Goal: Transaction & Acquisition: Book appointment/travel/reservation

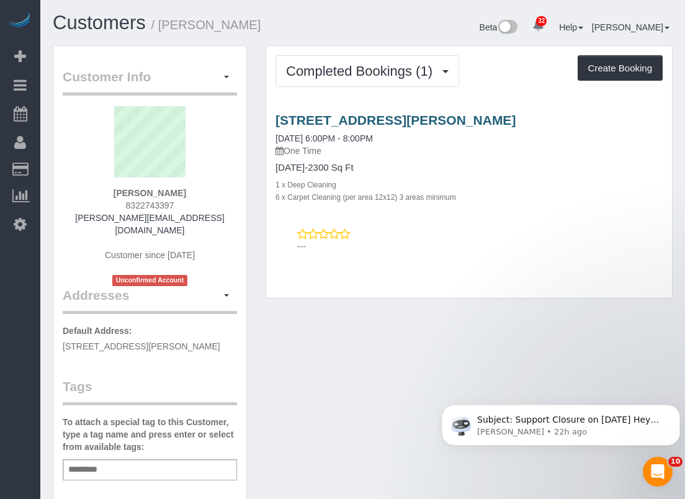
drag, startPoint x: 271, startPoint y: 119, endPoint x: 415, endPoint y: 117, distance: 143.3
click at [415, 117] on div "[STREET_ADDRESS][PERSON_NAME] [DATE] 6:00PM - 8:00PM One Time [DATE]-2300 Sq Ft…" at bounding box center [469, 158] width 406 height 90
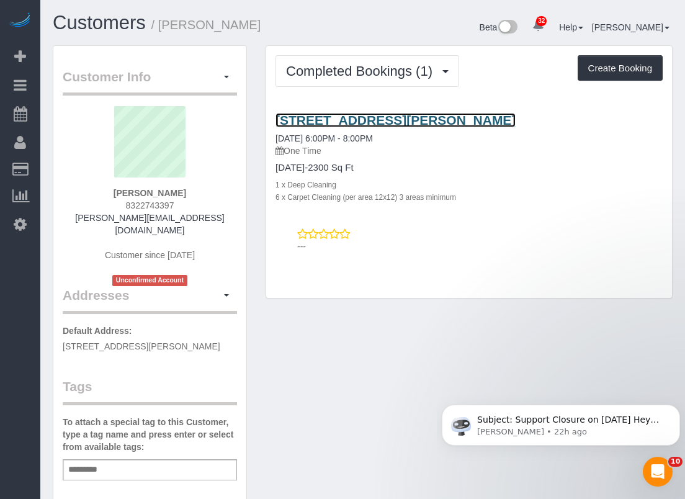
copy link "[STREET_ADDRESS][PERSON_NAME]"
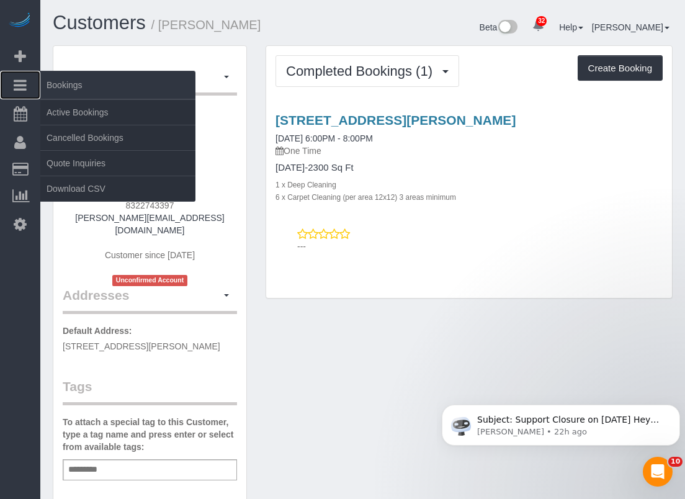
click at [26, 86] on icon at bounding box center [20, 85] width 13 height 15
click at [52, 102] on link "Active Bookings" at bounding box center [117, 112] width 155 height 25
click at [57, 108] on link "Active Bookings" at bounding box center [117, 112] width 155 height 25
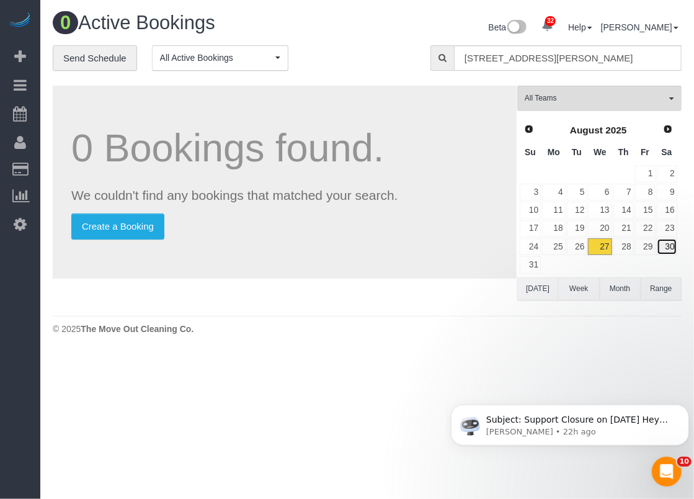
click at [674, 243] on link "30" at bounding box center [667, 246] width 20 height 17
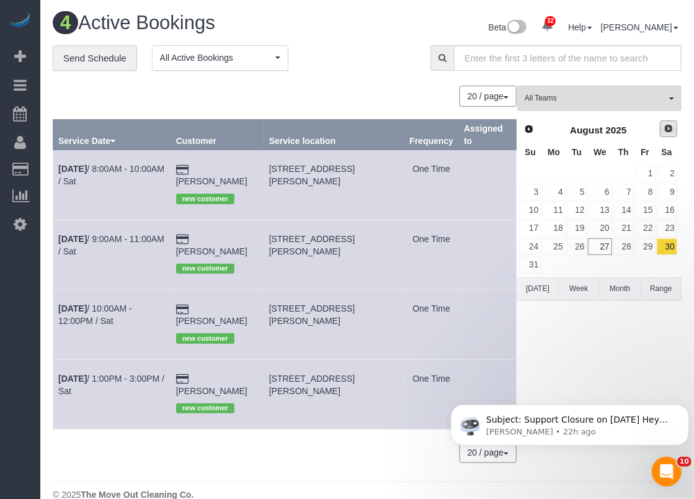
click at [670, 130] on span "Next" at bounding box center [669, 128] width 10 height 10
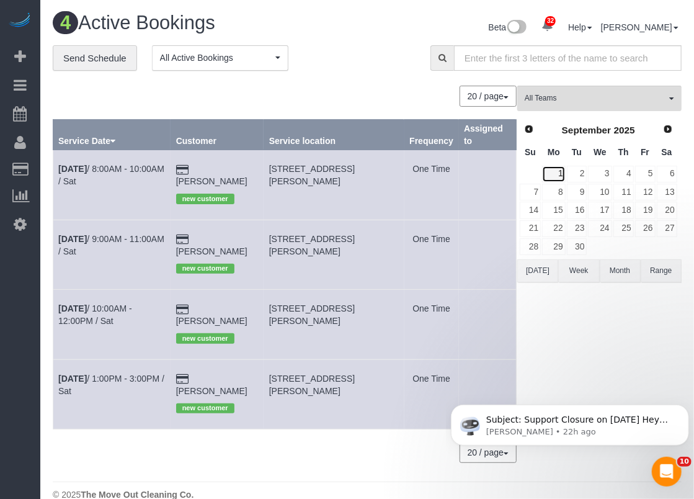
click at [560, 172] on link "1" at bounding box center [553, 174] width 23 height 17
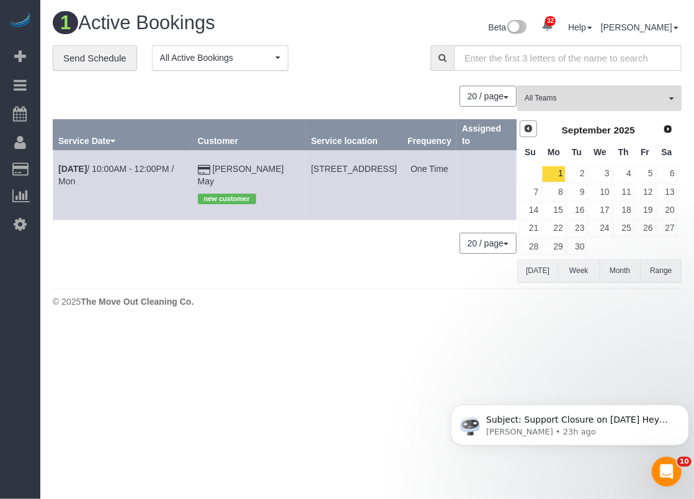
click at [535, 132] on link "Prev" at bounding box center [528, 128] width 17 height 17
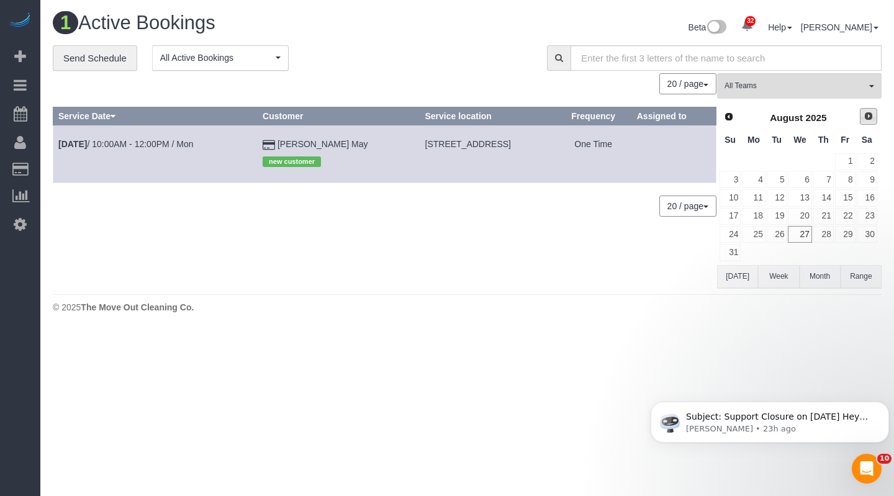
click at [684, 115] on span "Next" at bounding box center [868, 116] width 10 height 10
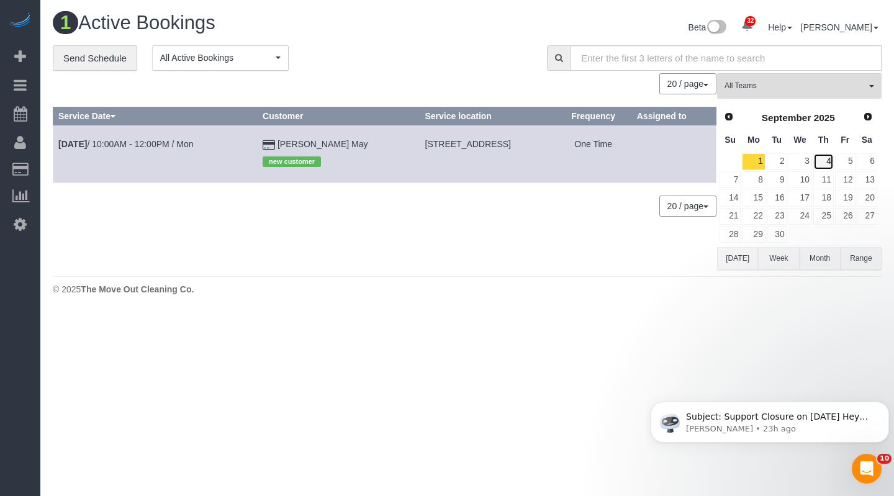
click at [684, 158] on link "4" at bounding box center [823, 161] width 20 height 17
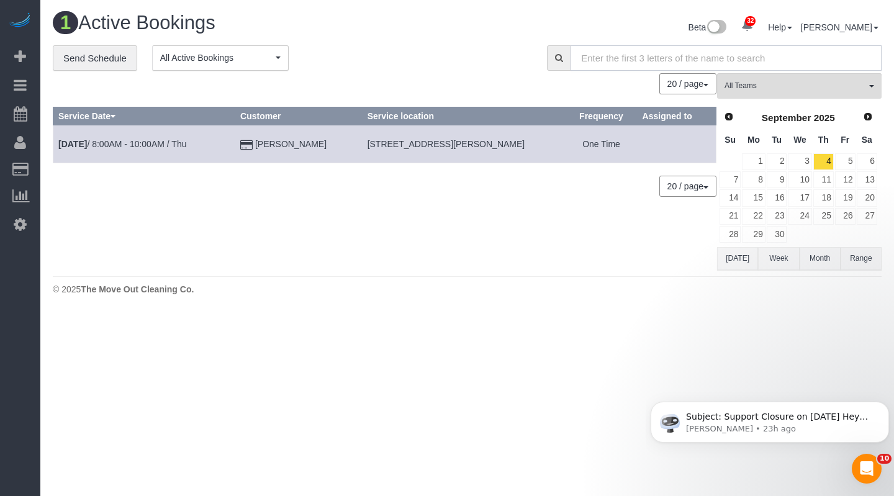
click at [656, 57] on input "text" at bounding box center [725, 57] width 311 height 25
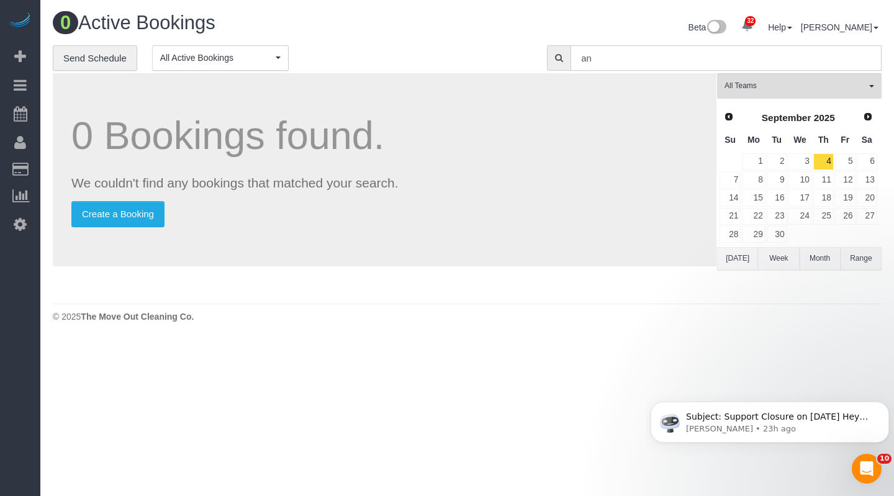
type input "a"
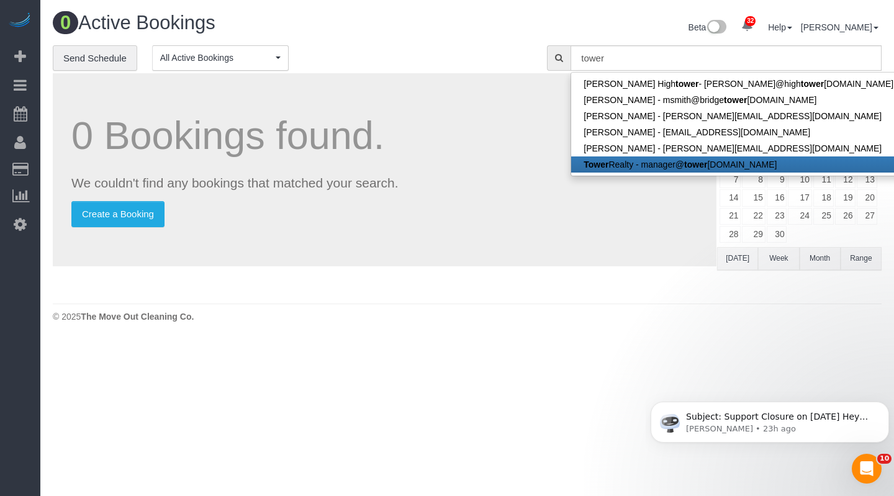
click at [634, 160] on link "Tower Realty - manager@ tower [DOMAIN_NAME]" at bounding box center [738, 164] width 334 height 16
type input "[EMAIL_ADDRESS][DOMAIN_NAME]"
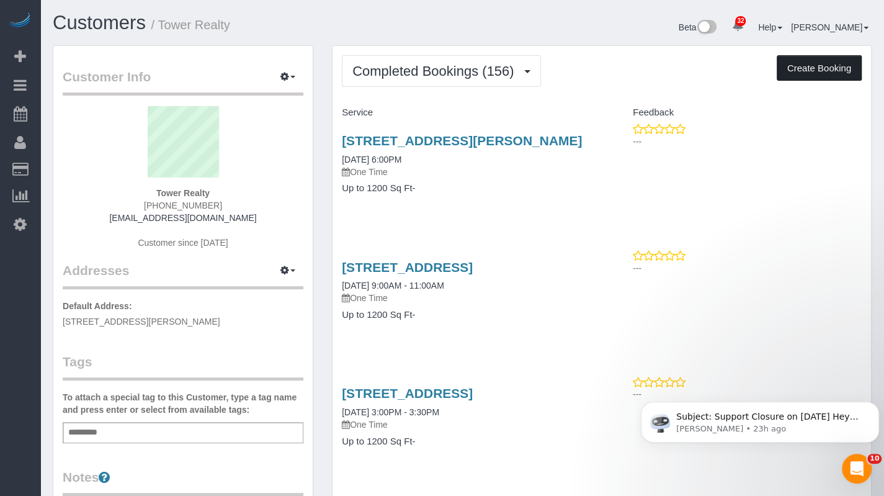
click at [684, 63] on button "Create Booking" at bounding box center [819, 68] width 85 height 26
select select "[GEOGRAPHIC_DATA]"
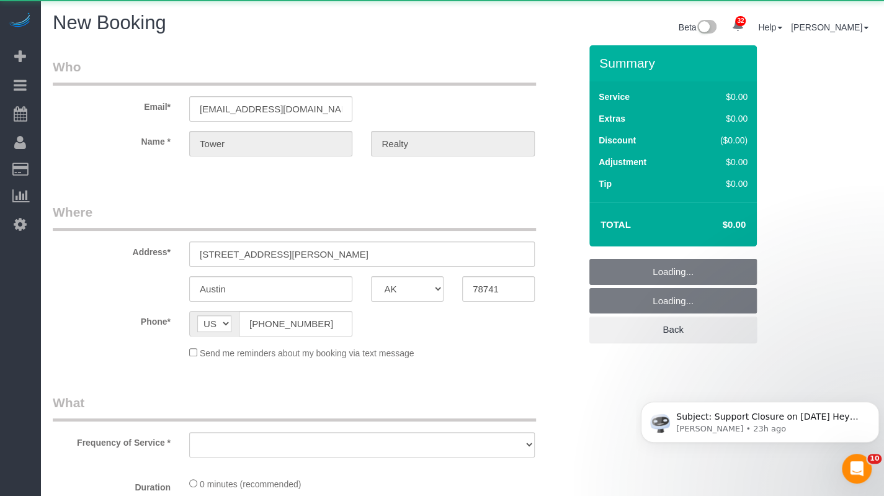
select select "object:4189"
select select "3"
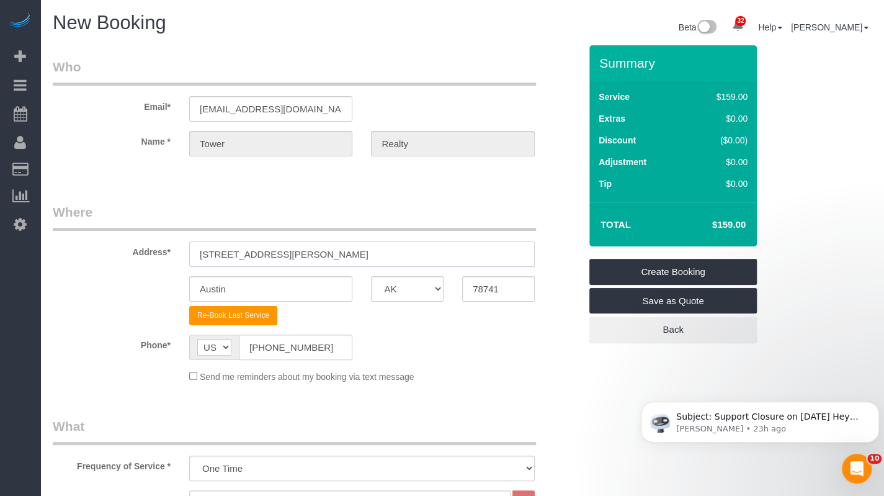
drag, startPoint x: 363, startPoint y: 257, endPoint x: 181, endPoint y: 253, distance: 181.9
click at [181, 253] on div "[STREET_ADDRESS][PERSON_NAME]" at bounding box center [362, 253] width 364 height 25
paste input "[STREET_ADDRESS]"
drag, startPoint x: 378, startPoint y: 255, endPoint x: 428, endPoint y: 254, distance: 49.6
click at [428, 254] on input "[STREET_ADDRESS]" at bounding box center [362, 253] width 346 height 25
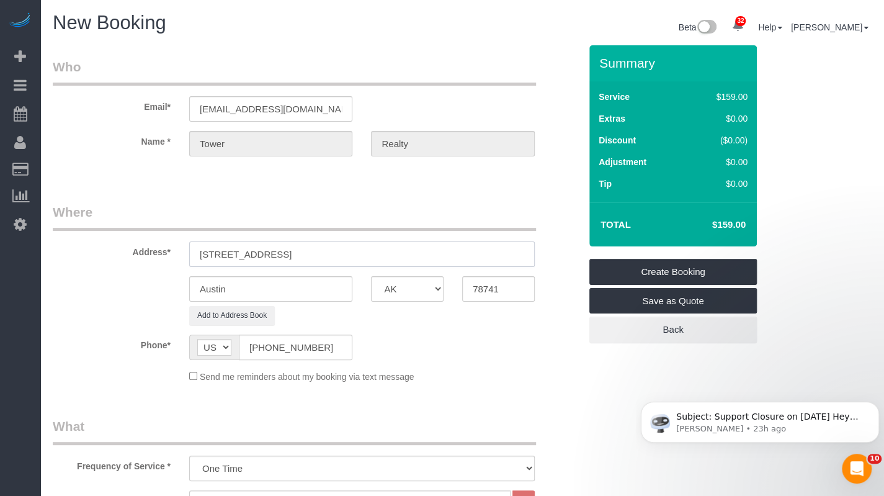
type input "[STREET_ADDRESS]"
drag, startPoint x: 513, startPoint y: 291, endPoint x: 447, endPoint y: 291, distance: 65.8
click at [447, 291] on div "Austin AK AL AR AZ CA CO CT DC DE [GEOGRAPHIC_DATA] [GEOGRAPHIC_DATA] HI IA ID …" at bounding box center [316, 288] width 546 height 25
paste input "58"
type input "78758"
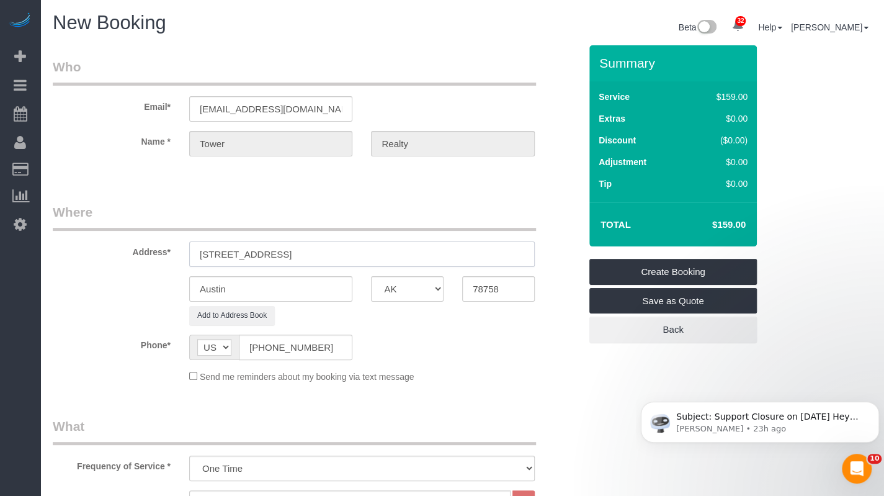
click at [437, 255] on input "[STREET_ADDRESS]" at bounding box center [362, 253] width 346 height 25
paste input "78758"
drag, startPoint x: 437, startPoint y: 255, endPoint x: 328, endPoint y: 250, distance: 109.3
click at [328, 250] on input "[STREET_ADDRESS]" at bounding box center [362, 253] width 346 height 25
type input "2320 Gracy Farms Ln APT 918"
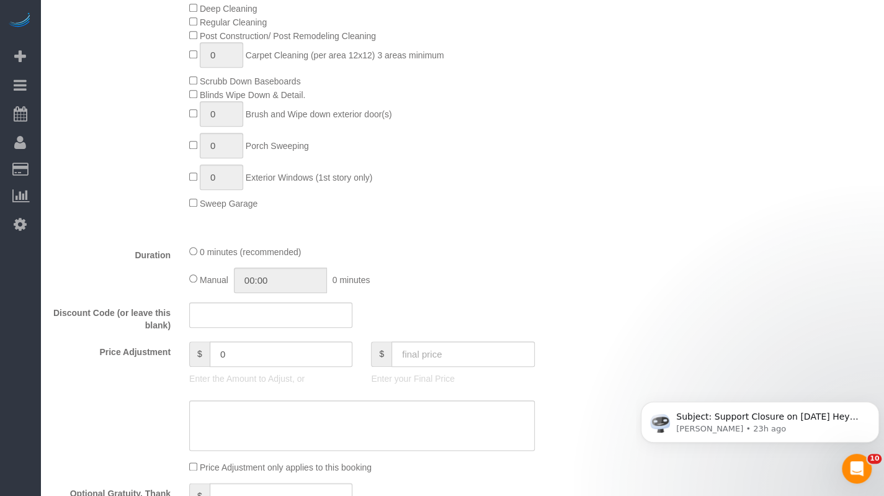
scroll to position [807, 0]
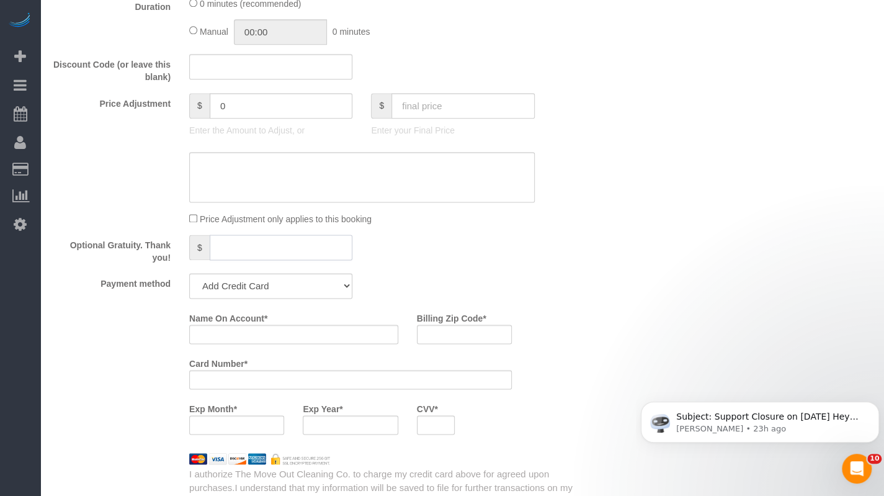
click at [260, 250] on input "text" at bounding box center [281, 247] width 143 height 25
click at [262, 279] on select "Add Credit Card Cash Check Paypal" at bounding box center [270, 285] width 163 height 25
select select "string:check"
click at [189, 274] on select "Add Credit Card Cash Check Paypal" at bounding box center [270, 285] width 163 height 25
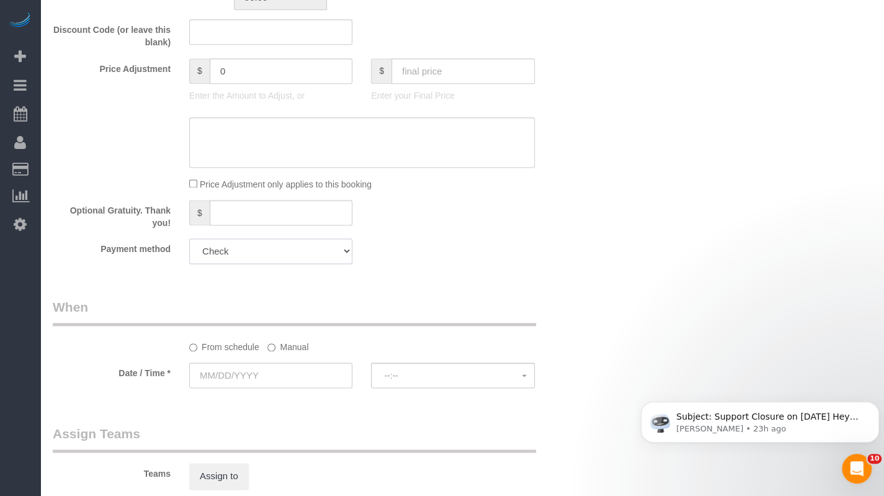
scroll to position [869, 0]
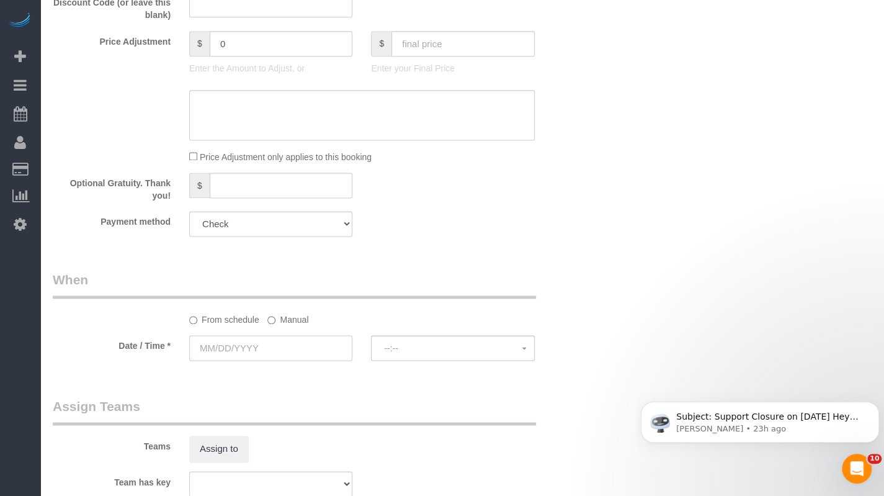
click at [278, 353] on input "text" at bounding box center [270, 347] width 163 height 25
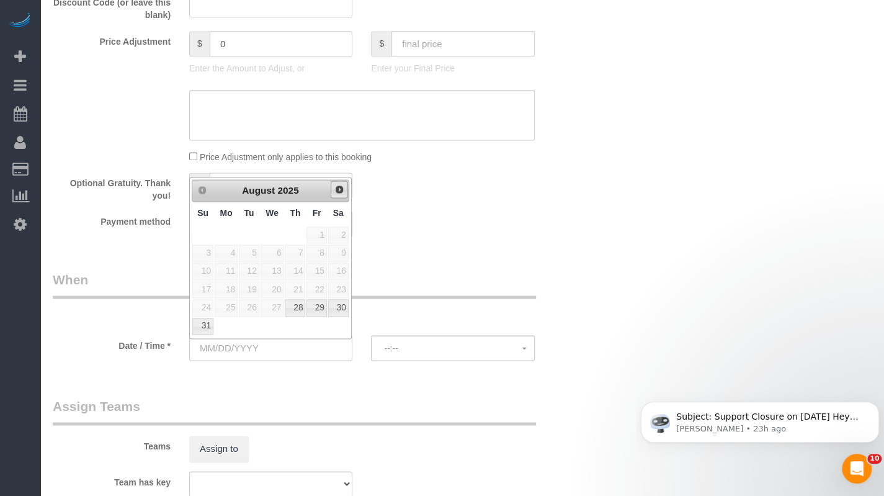
click at [339, 190] on span "Next" at bounding box center [339, 189] width 10 height 10
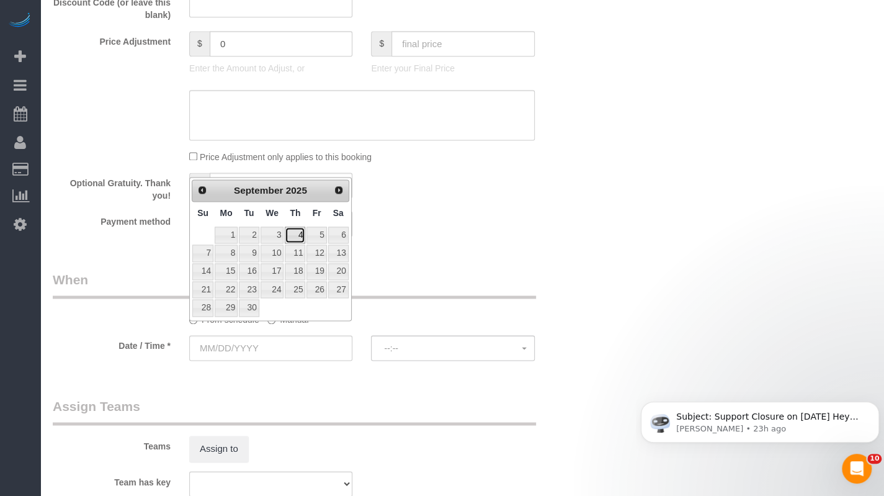
click at [289, 231] on link "4" at bounding box center [295, 234] width 20 height 17
type input "[DATE]"
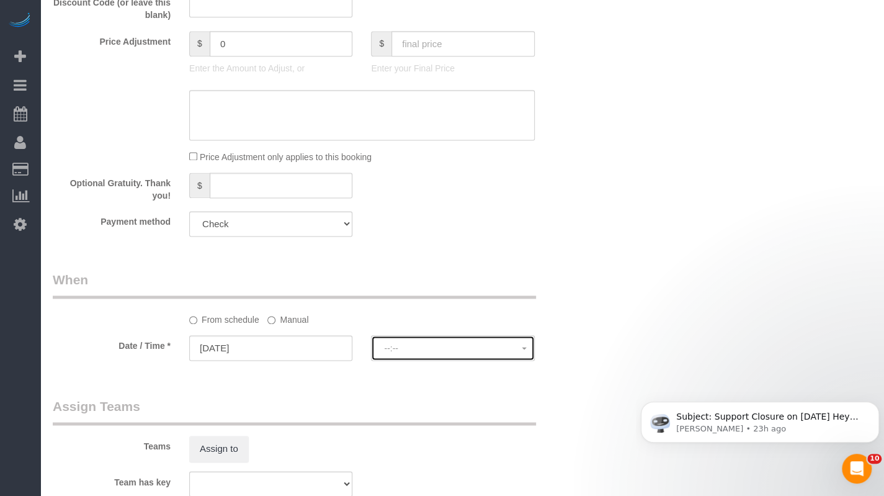
click at [436, 355] on button "--:--" at bounding box center [452, 347] width 163 height 25
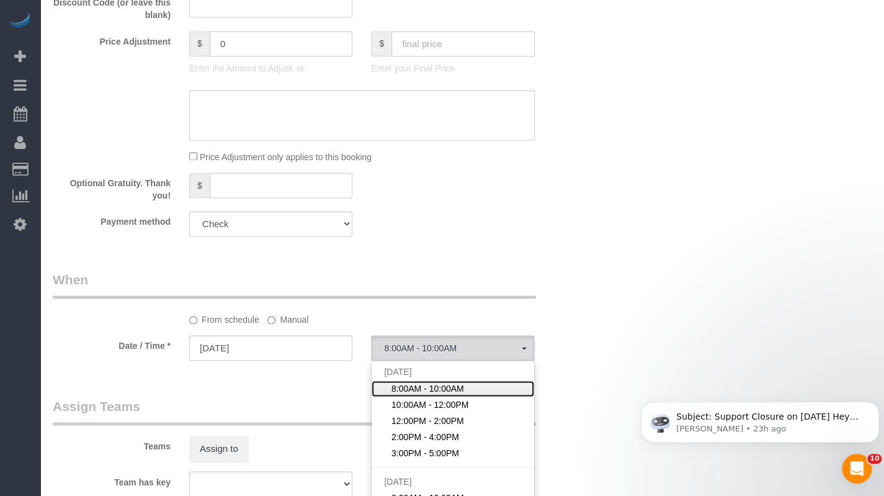
click at [418, 388] on span "8:00AM - 10:00AM" at bounding box center [428, 388] width 73 height 12
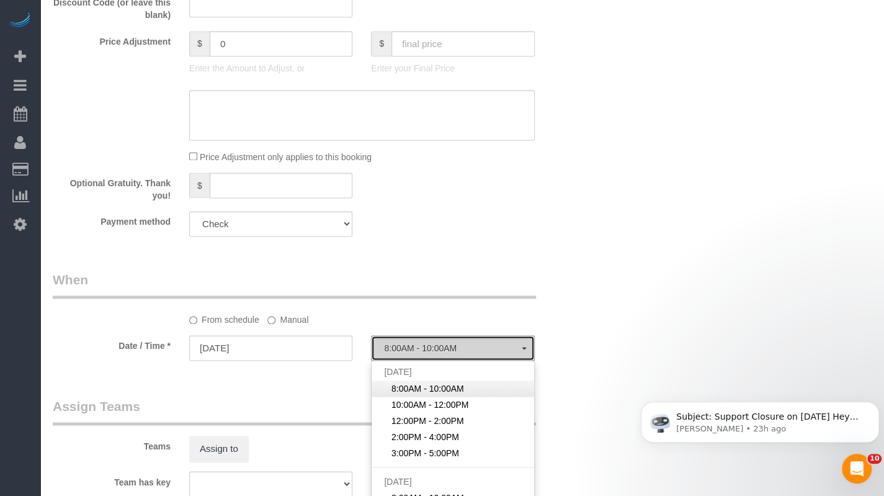
select select "spot22"
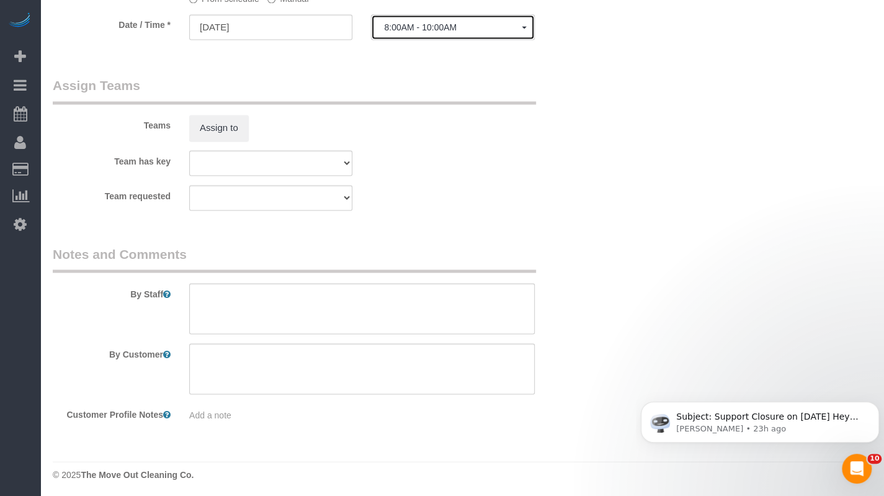
scroll to position [1190, 0]
click at [336, 313] on textarea at bounding box center [362, 307] width 346 height 51
paste textarea "Will be on key 2. Gate code is 6904#"
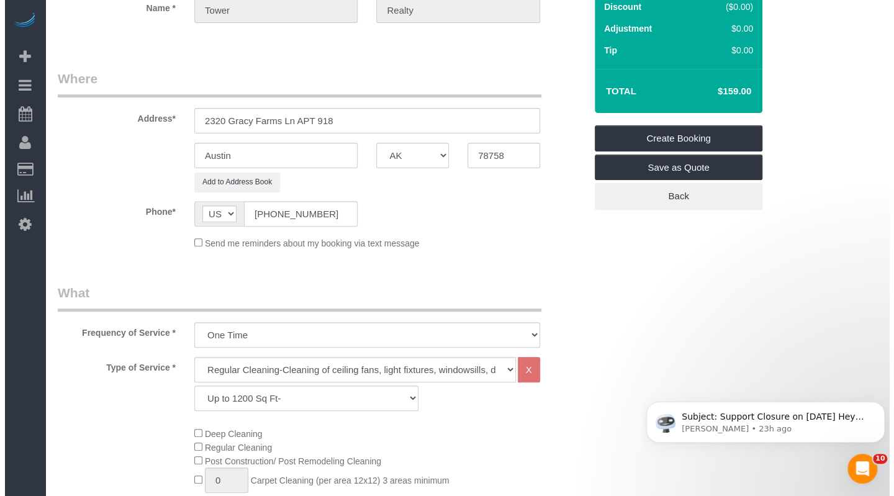
scroll to position [0, 0]
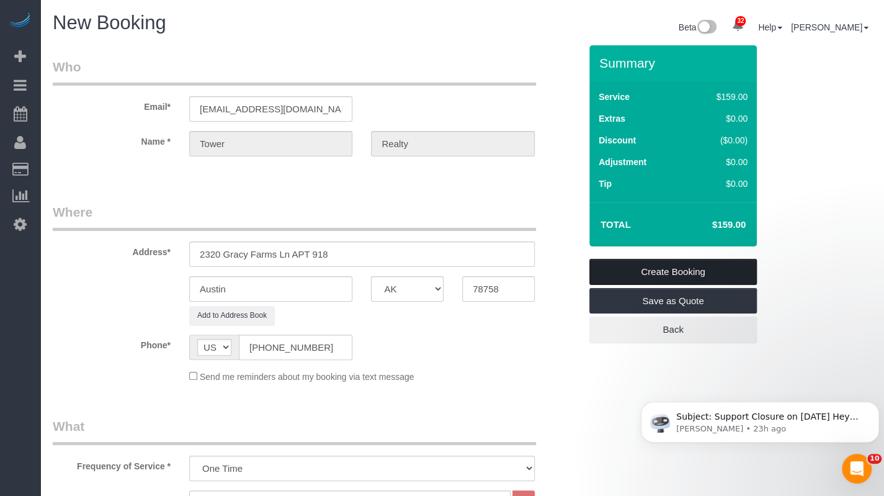
type textarea "Will be on key 2. Gate code is 6904#"
click at [668, 269] on link "Create Booking" at bounding box center [673, 272] width 168 height 26
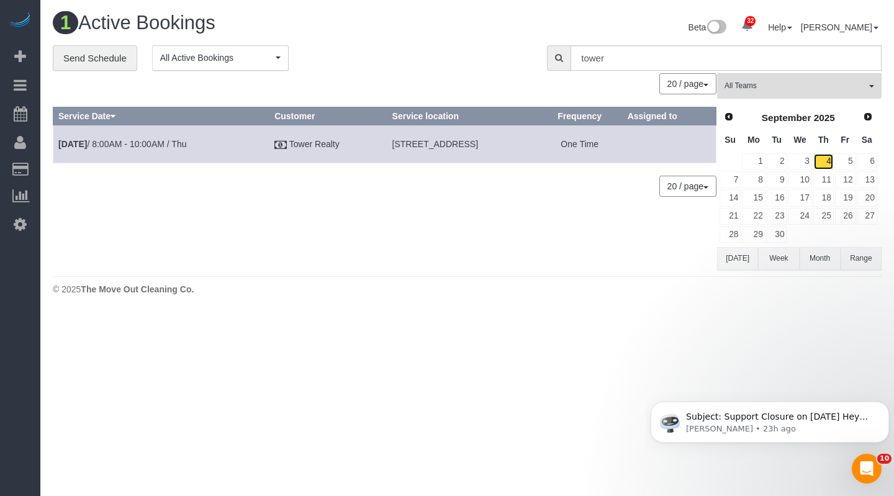
click at [684, 162] on link "4" at bounding box center [823, 161] width 20 height 17
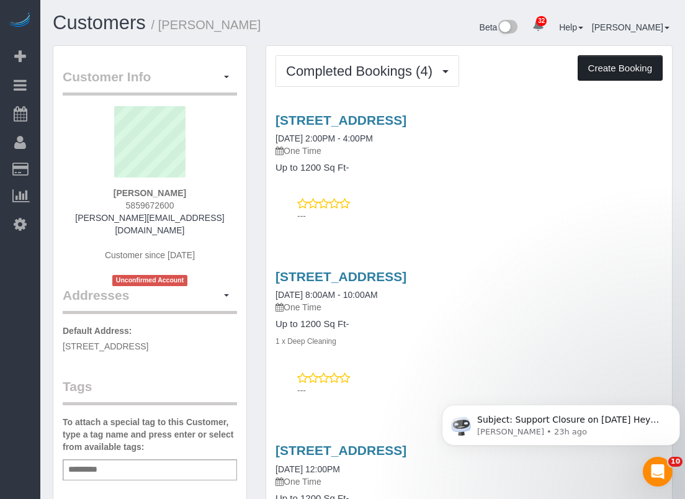
click at [603, 76] on button "Create Booking" at bounding box center [620, 68] width 85 height 26
select select "[GEOGRAPHIC_DATA]"
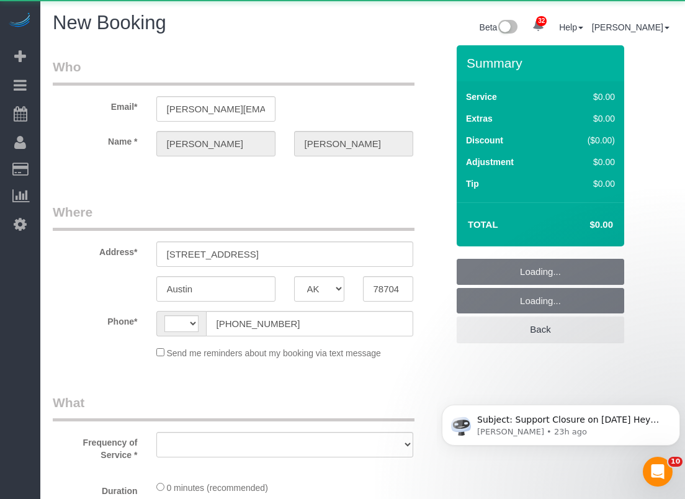
select select "string:US"
select select "string:fspay-5b88e79b-baf8-4703-9d24-b80a68921a7f"
select select "object:1417"
select select "3"
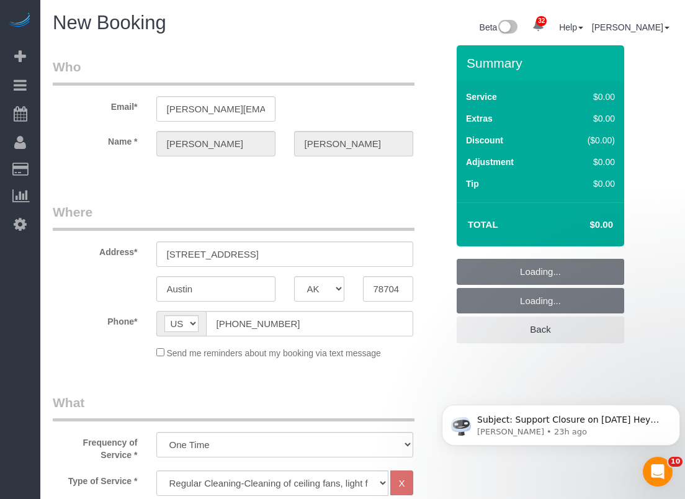
select select "object:1476"
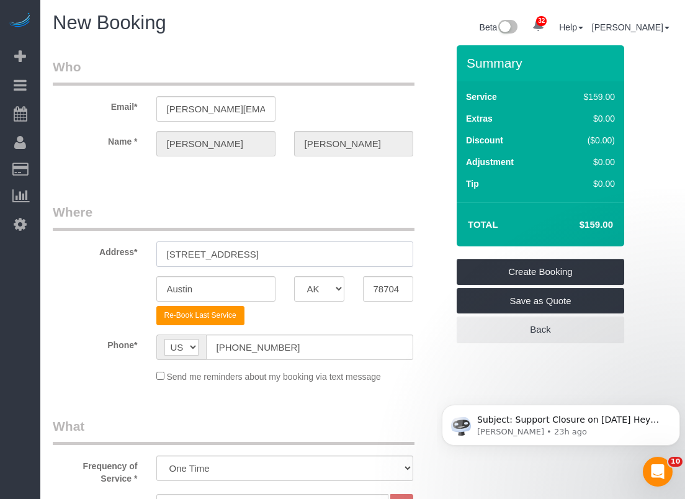
drag, startPoint x: 278, startPoint y: 240, endPoint x: 123, endPoint y: 250, distance: 155.4
click at [123, 250] on div "Address* 2600 Bridgeway Ct, #B" at bounding box center [249, 235] width 413 height 64
paste input "2 Bridgeway Ct #A, Austin, TX 78704"
click at [254, 254] on input "2602 Bridgeway Ct #A, Austin, TX 78704" at bounding box center [284, 253] width 257 height 25
drag, startPoint x: 334, startPoint y: 253, endPoint x: 308, endPoint y: 257, distance: 26.9
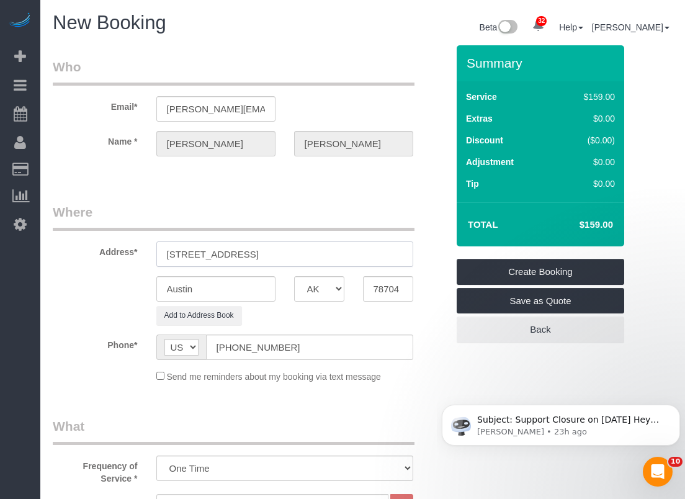
click at [308, 257] on input "2602 Bridgeway Ct #B, Austin, TX 78704" at bounding box center [284, 253] width 257 height 25
drag, startPoint x: 361, startPoint y: 285, endPoint x: 313, endPoint y: 281, distance: 48.6
click at [313, 281] on div "Austin AK AL AR AZ CA CO CT DC DE [GEOGRAPHIC_DATA] [GEOGRAPHIC_DATA] HI IA ID …" at bounding box center [249, 288] width 413 height 25
click at [320, 251] on input "2602 Bridgeway Ct #B, Austin, TX" at bounding box center [284, 253] width 257 height 25
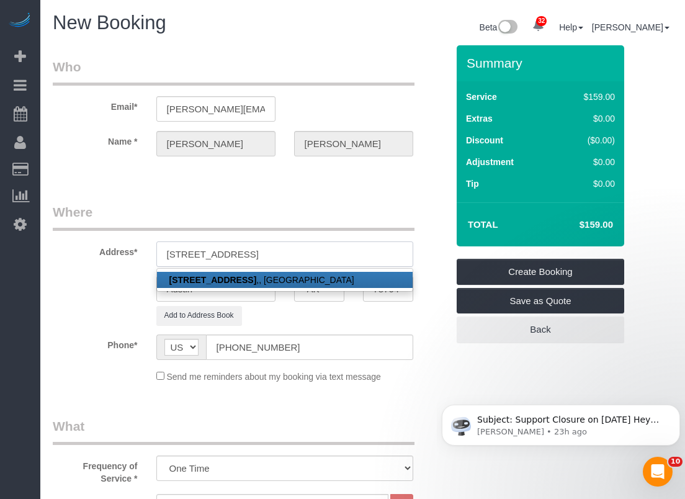
type input "2602 Bridgeway Ct #B"
click at [424, 365] on sui-booking-location "Phone* AF AL DZ AD AO AI AQ AG AR AM AW AU AT AZ BS BH BD BB BY BE BZ BJ BM BT …" at bounding box center [250, 358] width 395 height 48
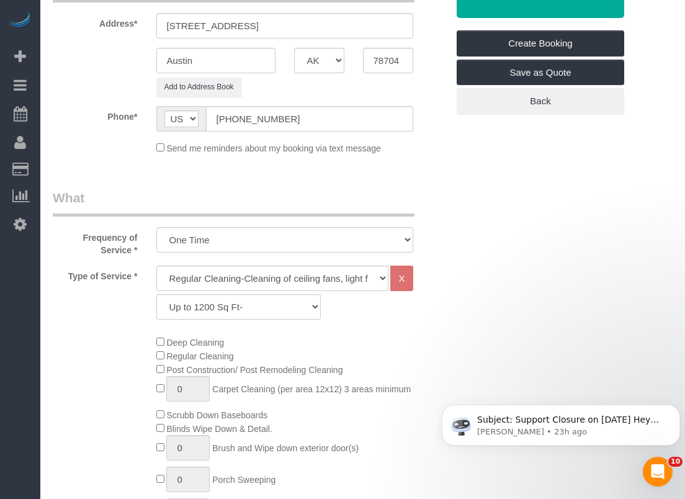
scroll to position [248, 0]
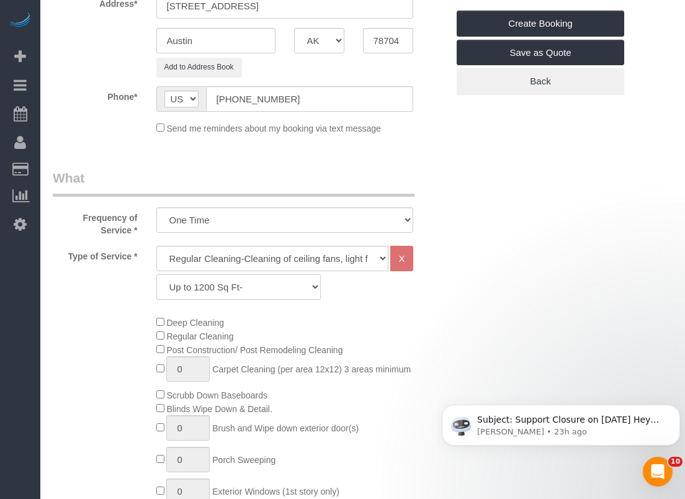
click at [235, 287] on select "Up to 1200 Sq Ft- 1201-1500 Sq Ft 1501-1800 Sq Ft 1801-2000 Sq Ft 2001-2300 Sq …" at bounding box center [238, 286] width 165 height 25
select select "59"
click at [156, 274] on select "Up to 1200 Sq Ft- 1201-1500 Sq Ft 1501-1800 Sq Ft 1801-2000 Sq Ft 2001-2300 Sq …" at bounding box center [238, 286] width 165 height 25
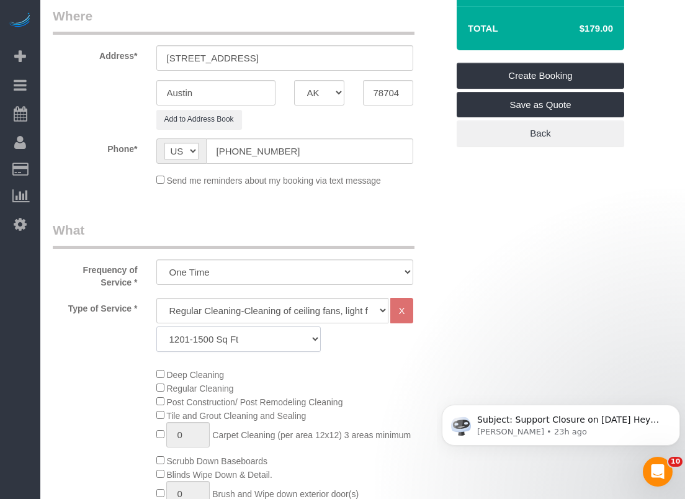
scroll to position [0, 0]
